Goal: Information Seeking & Learning: Learn about a topic

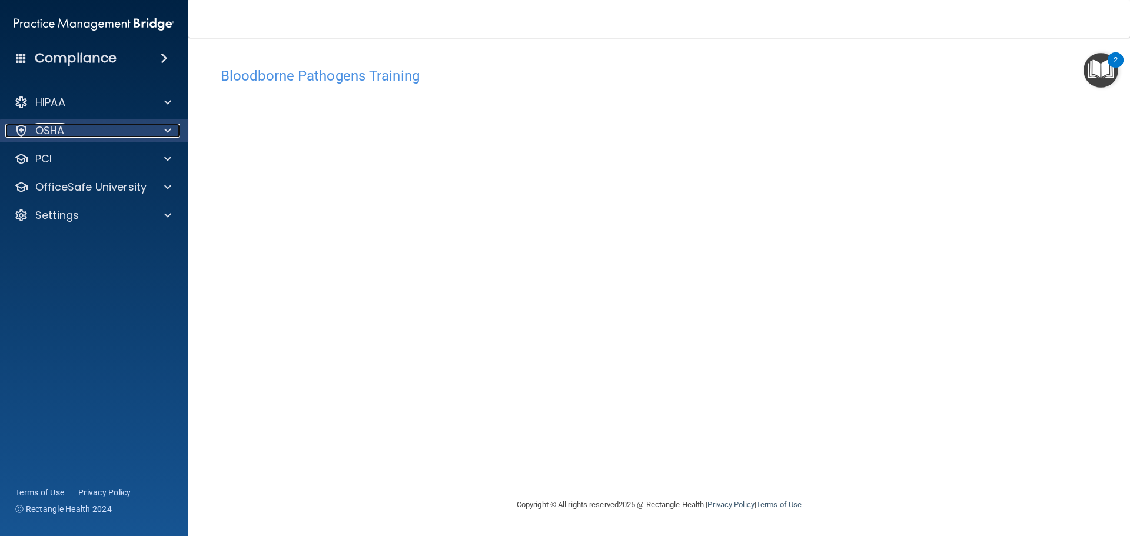
click at [168, 131] on span at bounding box center [167, 131] width 7 height 14
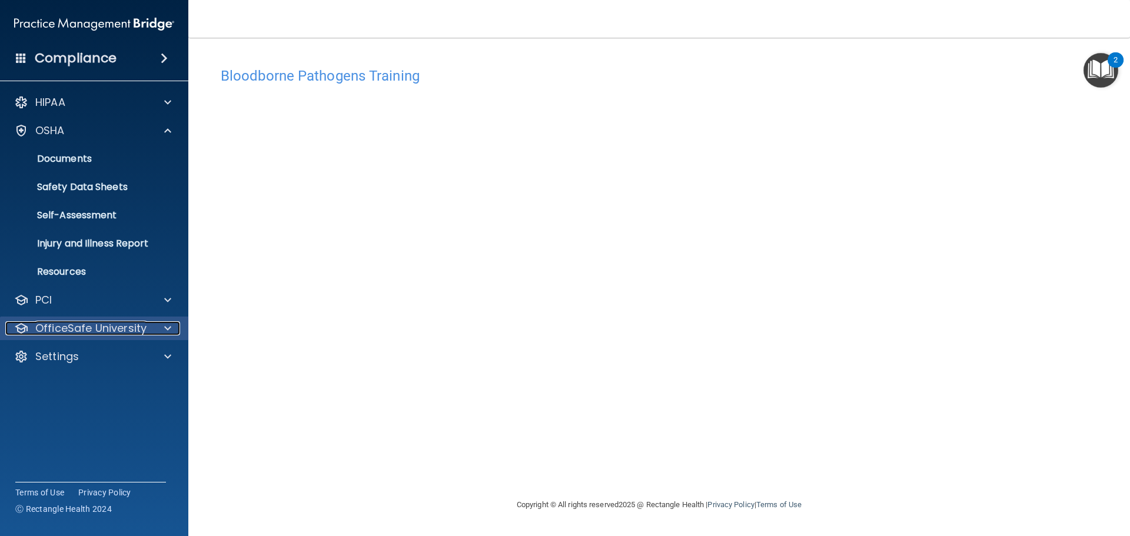
click at [160, 325] on div at bounding box center [165, 328] width 29 height 14
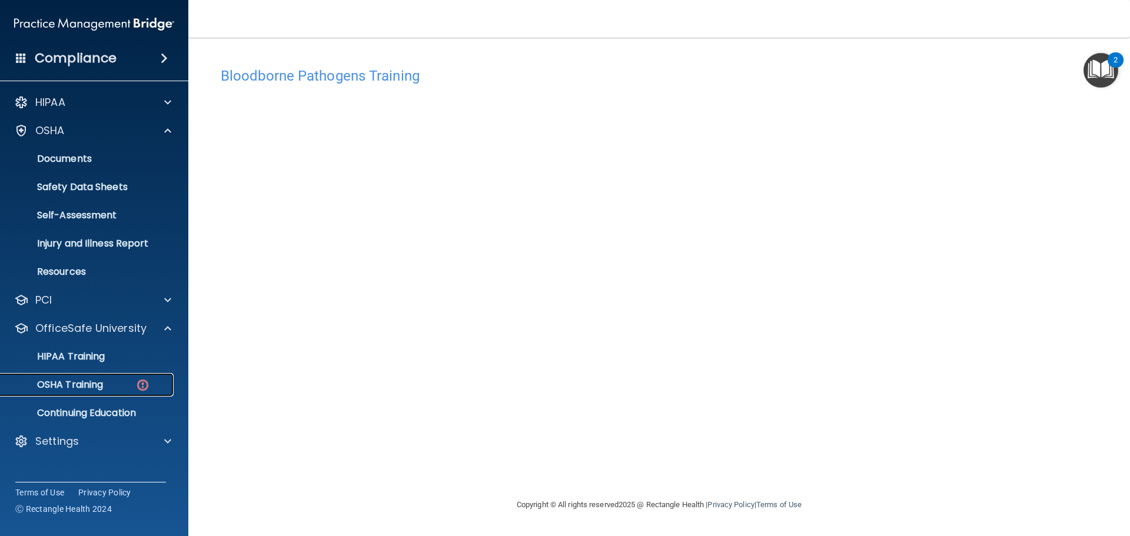
click at [138, 385] on img at bounding box center [142, 385] width 15 height 15
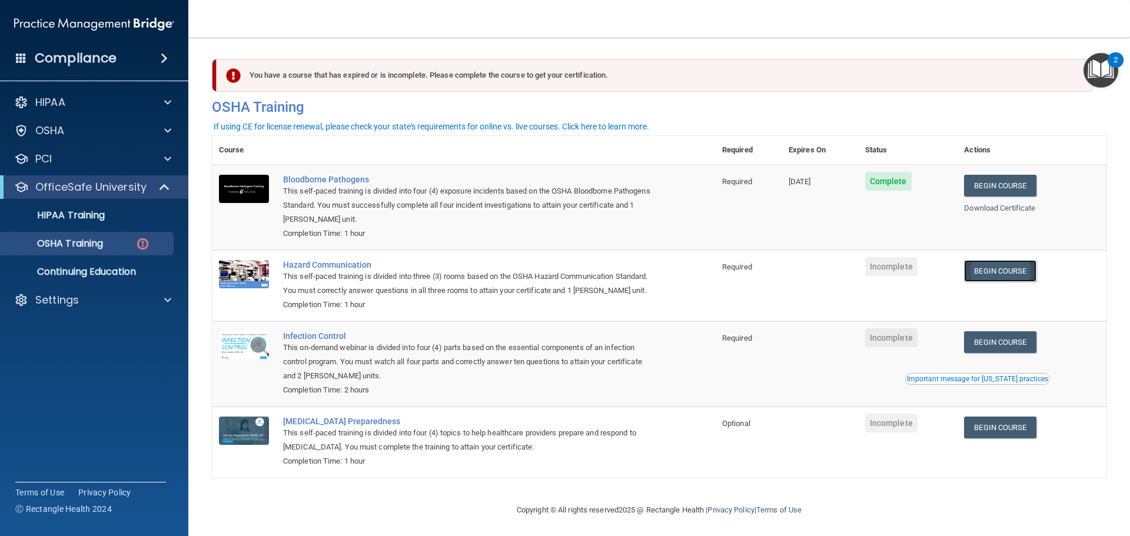
click at [1004, 275] on link "Begin Course" at bounding box center [1000, 271] width 72 height 22
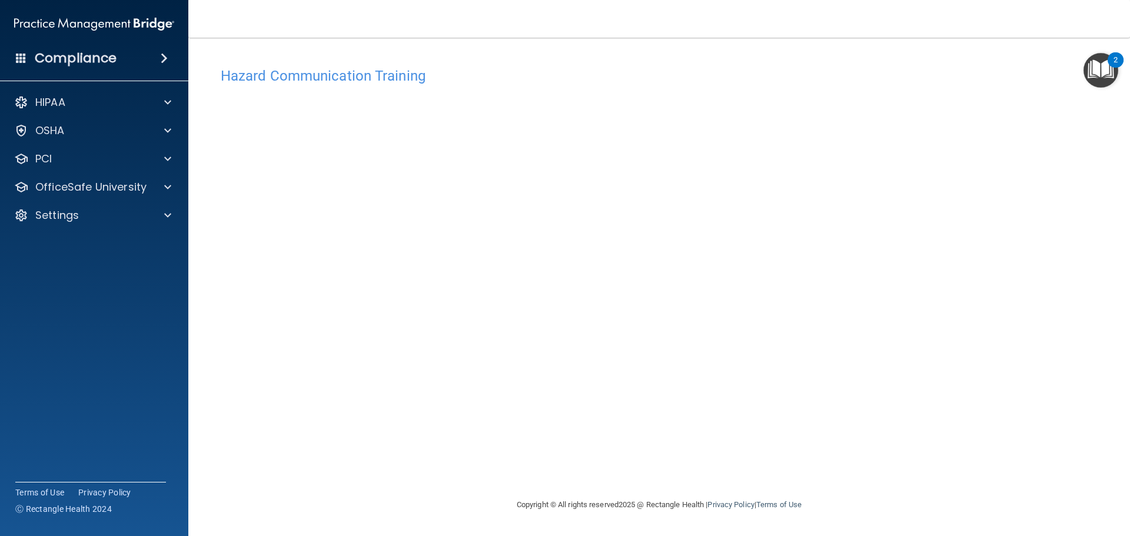
drag, startPoint x: 875, startPoint y: 327, endPoint x: 869, endPoint y: 330, distance: 7.1
click at [872, 328] on div "Hazard Communication Training This course doesn’t expire until . Are you sure y…" at bounding box center [659, 279] width 895 height 437
